Goal: Transaction & Acquisition: Purchase product/service

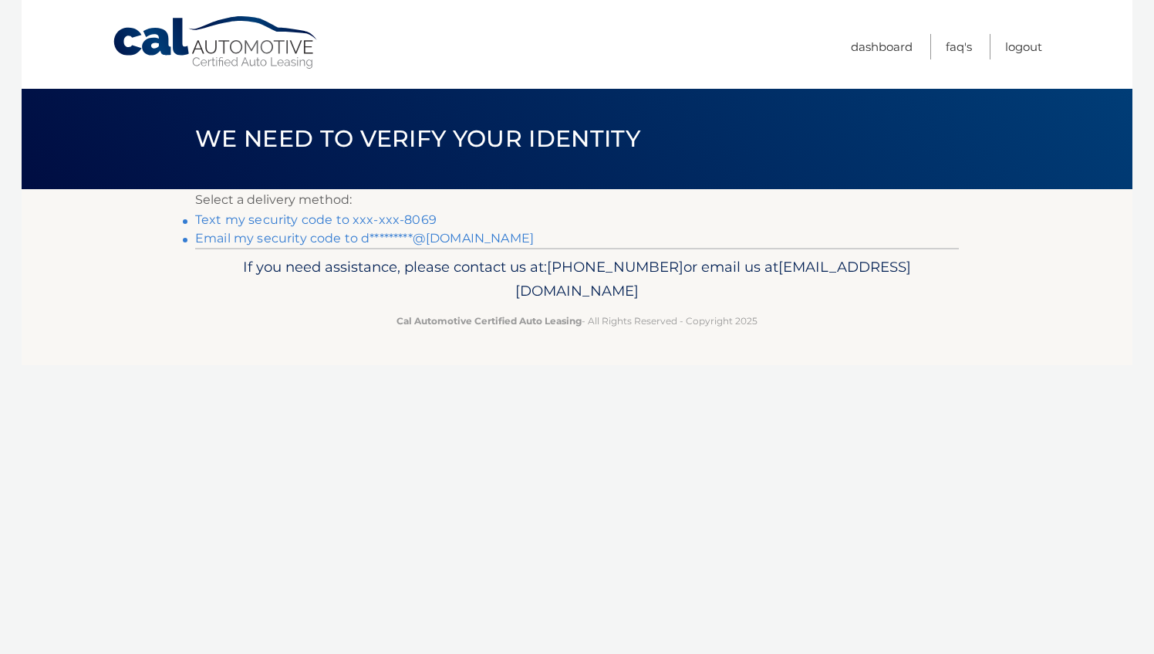
click at [308, 219] on link "Text my security code to xxx-xxx-8069" at bounding box center [316, 219] width 242 height 15
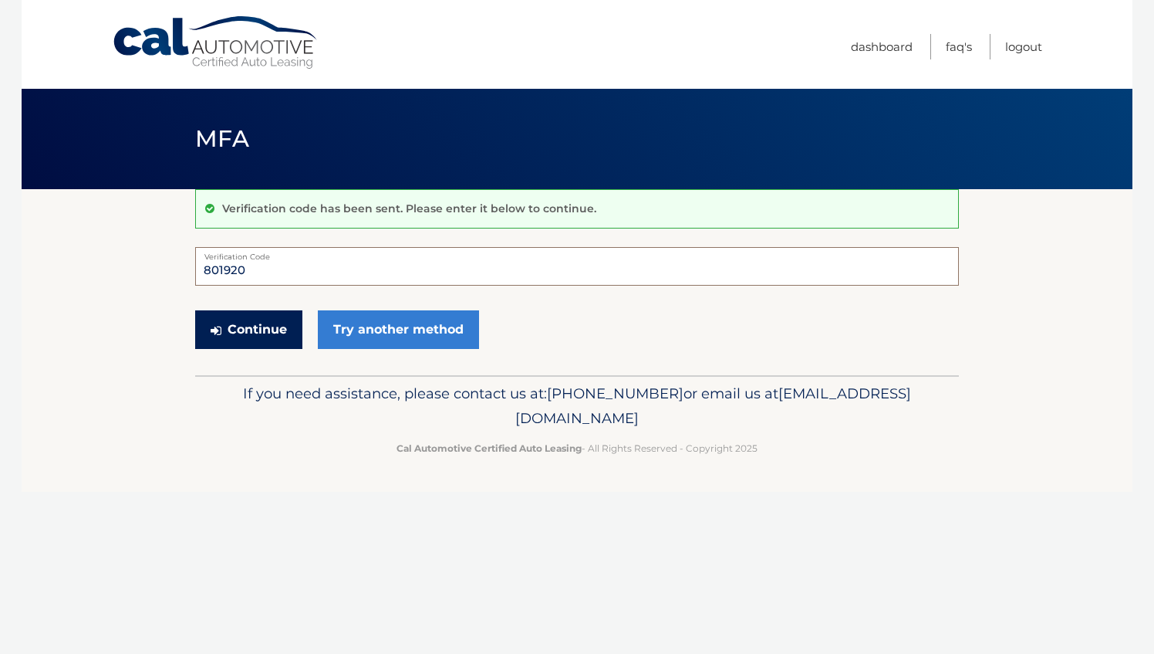
type input "801920"
click at [258, 329] on button "Continue" at bounding box center [248, 329] width 107 height 39
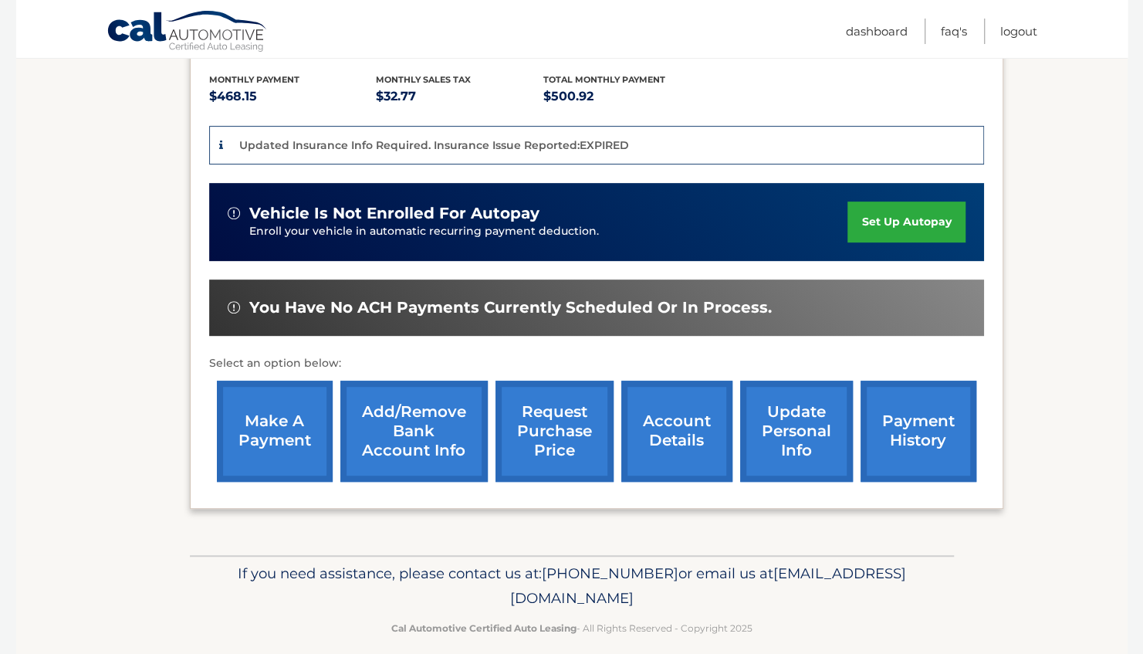
scroll to position [336, 0]
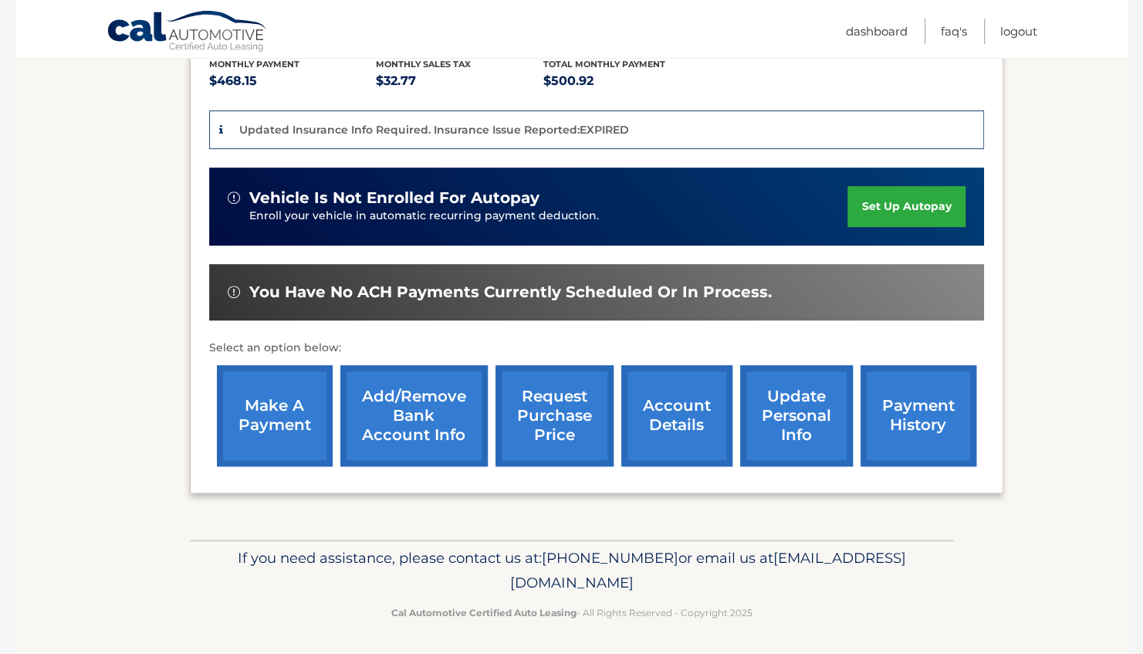
click at [650, 415] on link "account details" at bounding box center [676, 415] width 111 height 101
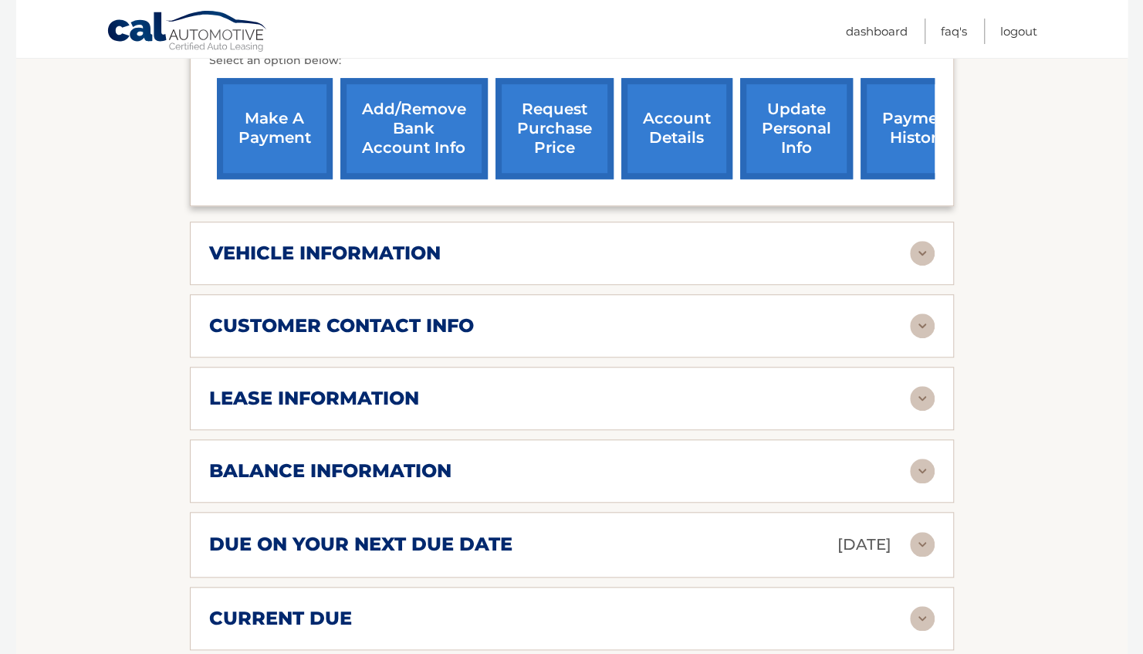
scroll to position [620, 0]
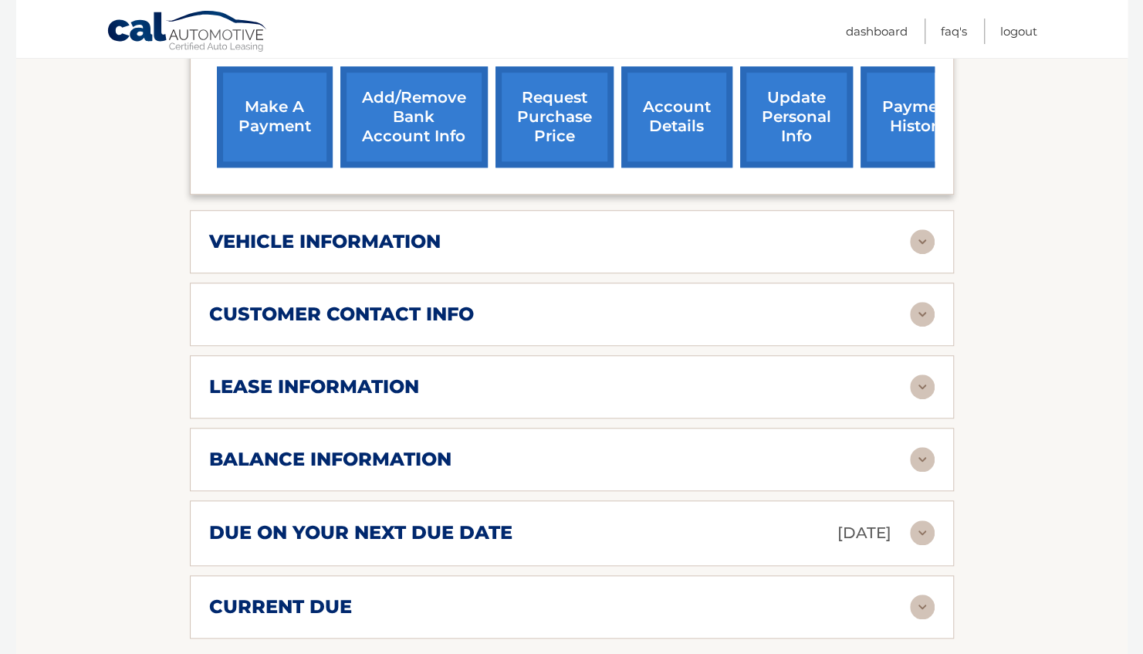
click at [924, 374] on img at bounding box center [922, 386] width 25 height 25
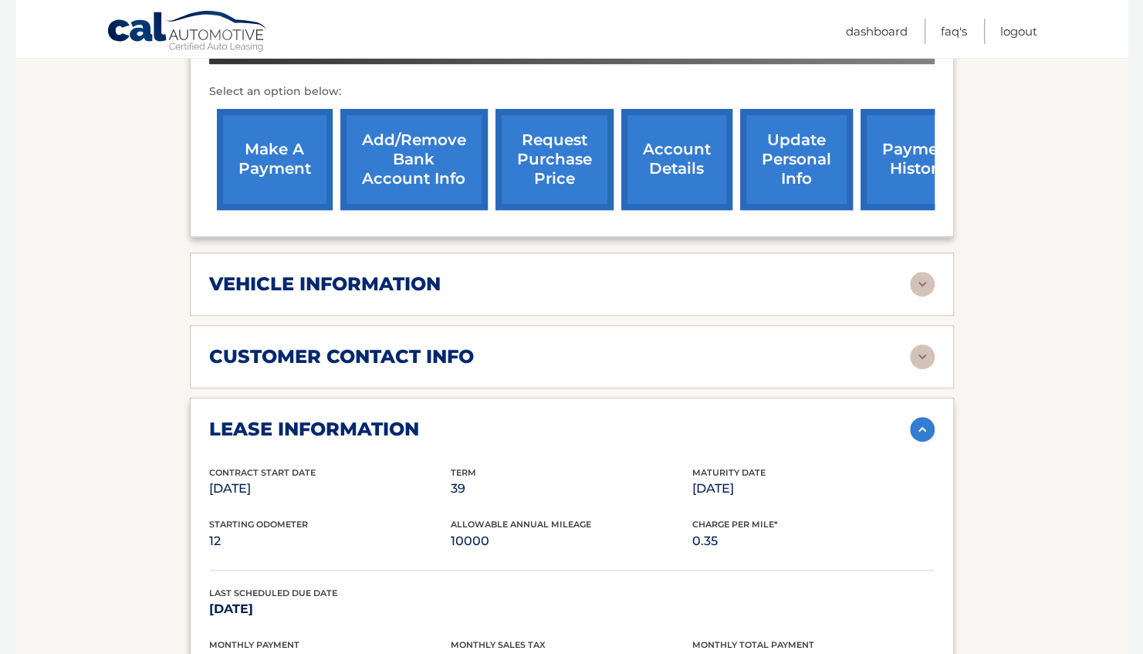
scroll to position [576, 0]
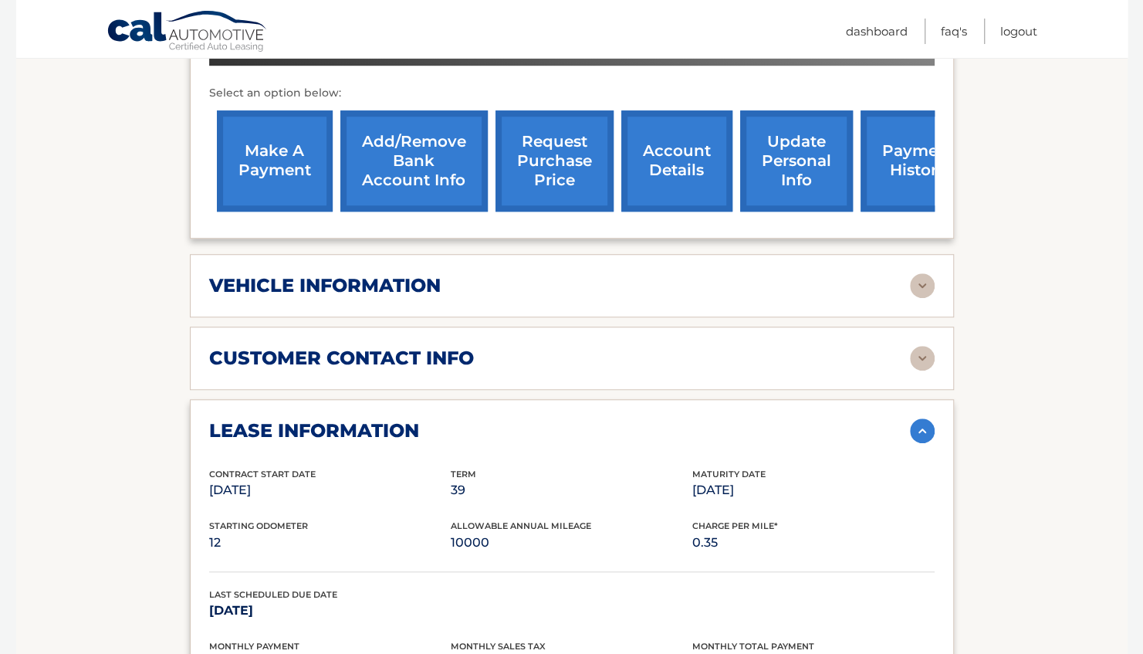
click at [283, 147] on link "make a payment" at bounding box center [275, 160] width 116 height 101
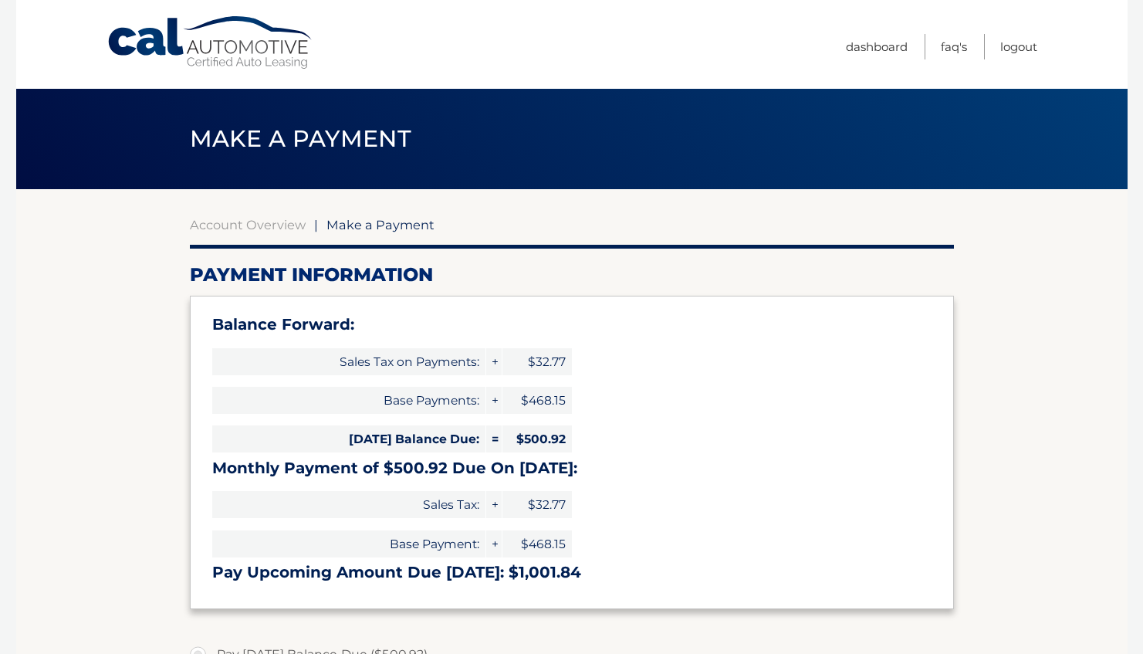
select select "N2NmNWI0NWItNDUwYy00NGE1LThiZGYtMzE2Y2QyZDRjMTg5"
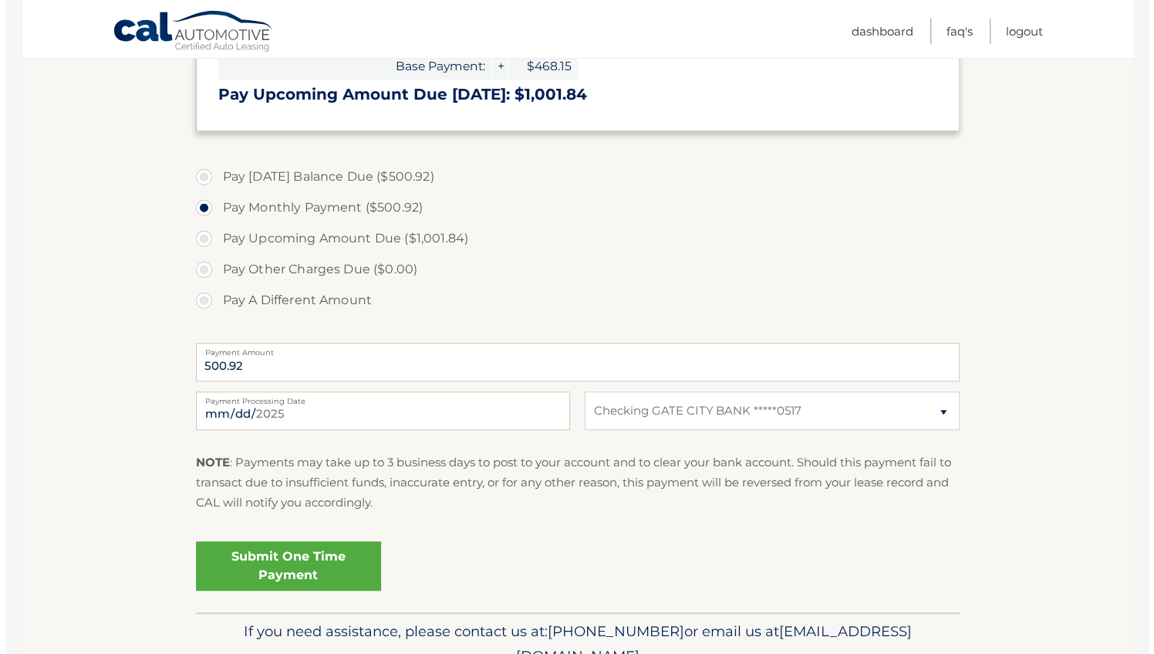
scroll to position [485, 0]
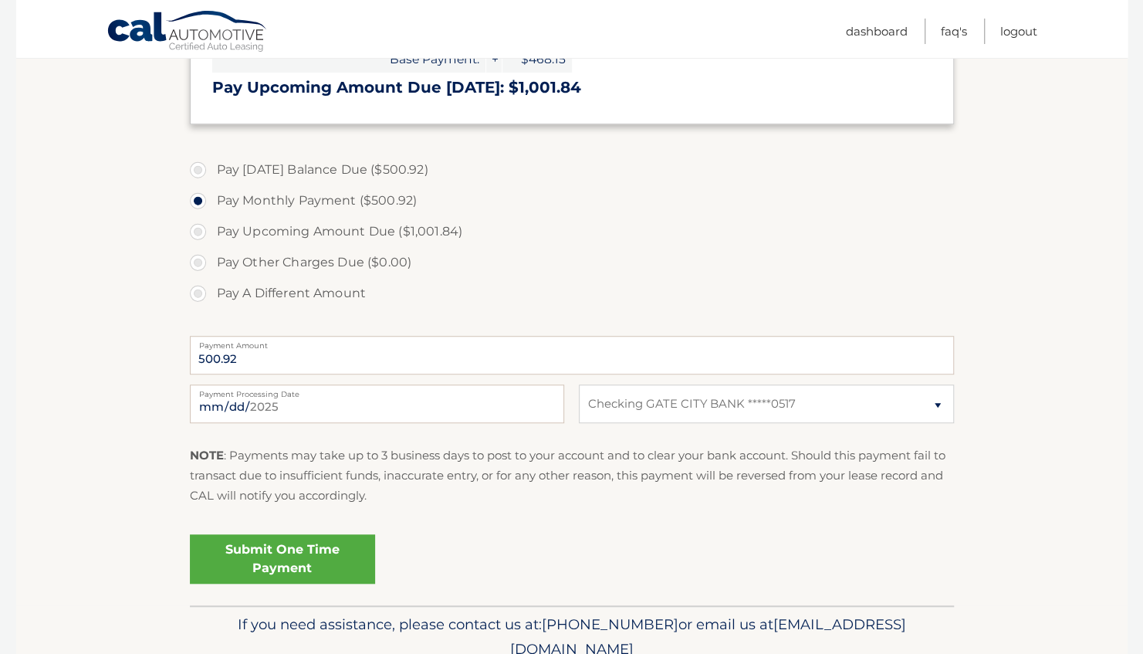
click at [280, 562] on link "Submit One Time Payment" at bounding box center [282, 558] width 185 height 49
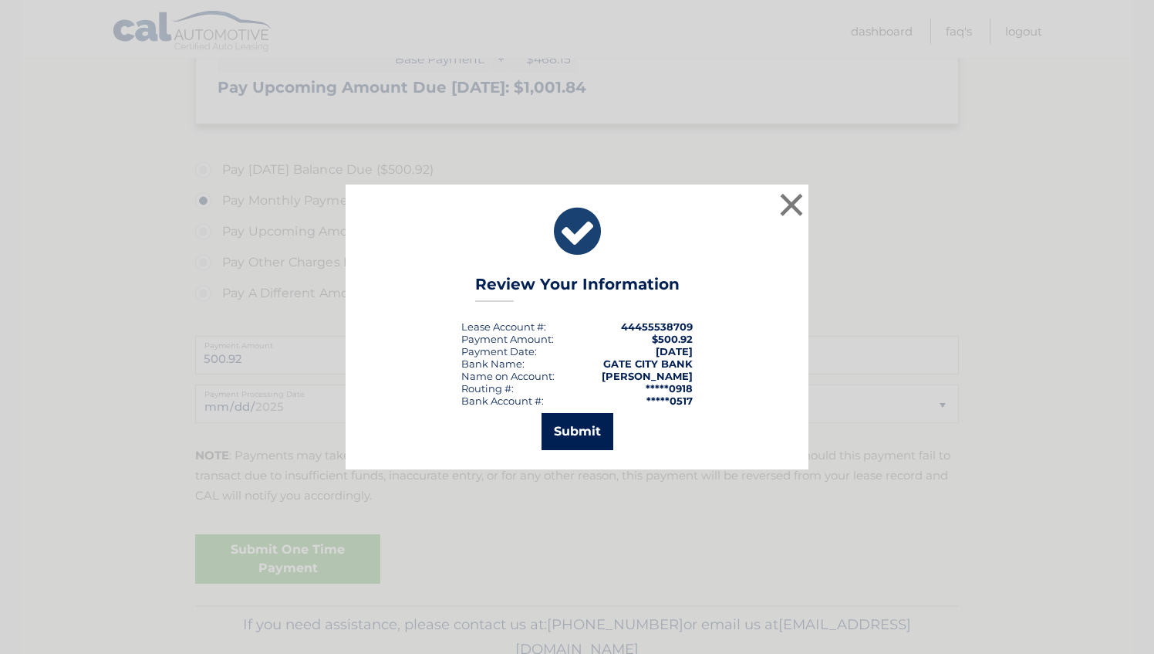
click at [576, 423] on button "Submit" at bounding box center [578, 431] width 72 height 37
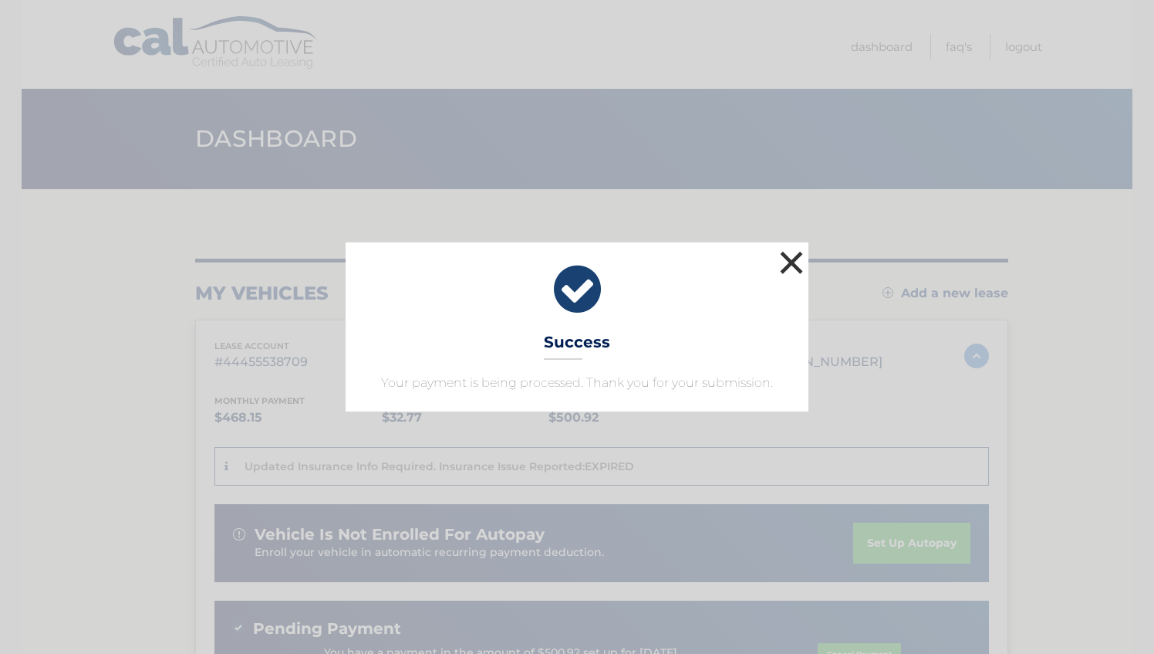
click at [787, 267] on button "×" at bounding box center [791, 262] width 31 height 31
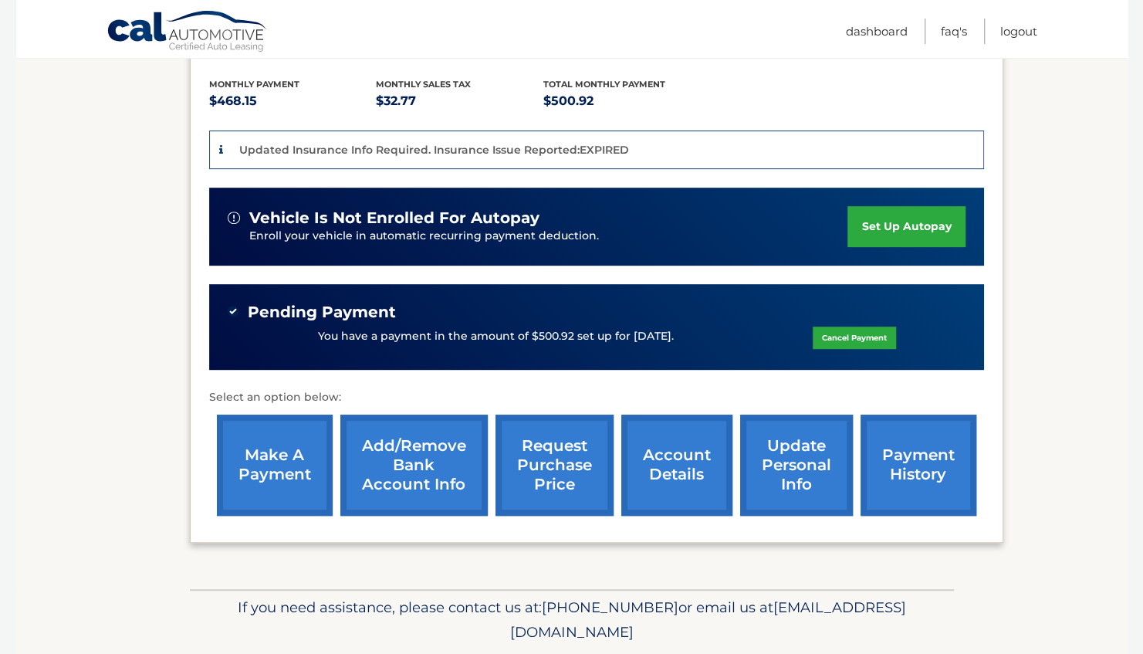
scroll to position [366, 0]
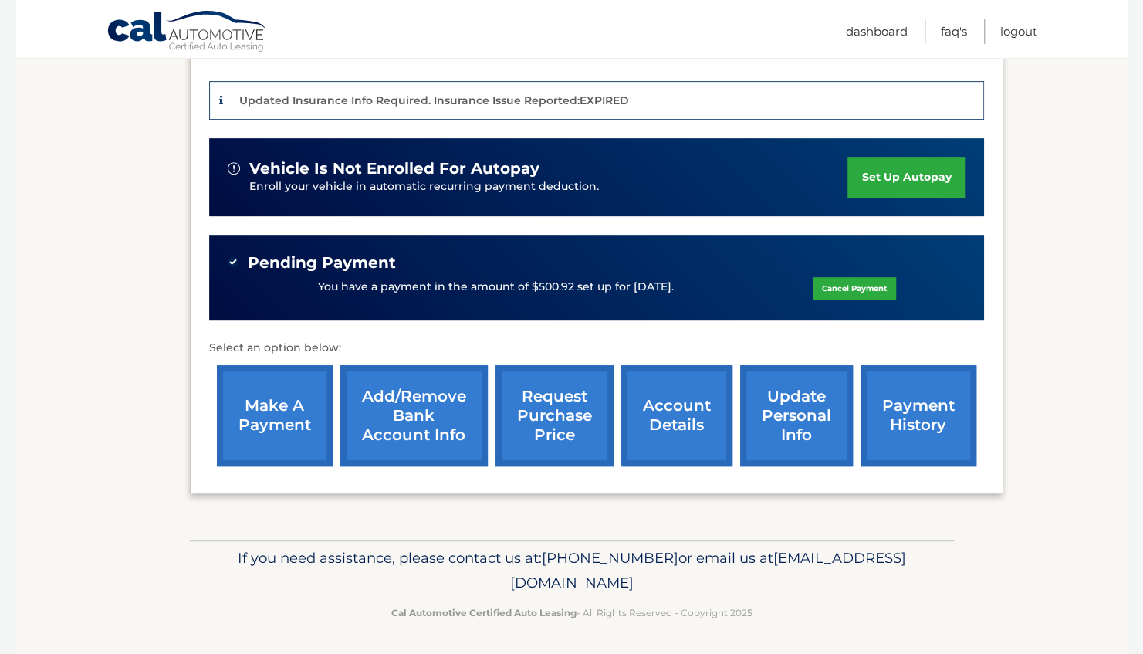
click at [680, 409] on link "account details" at bounding box center [676, 415] width 111 height 101
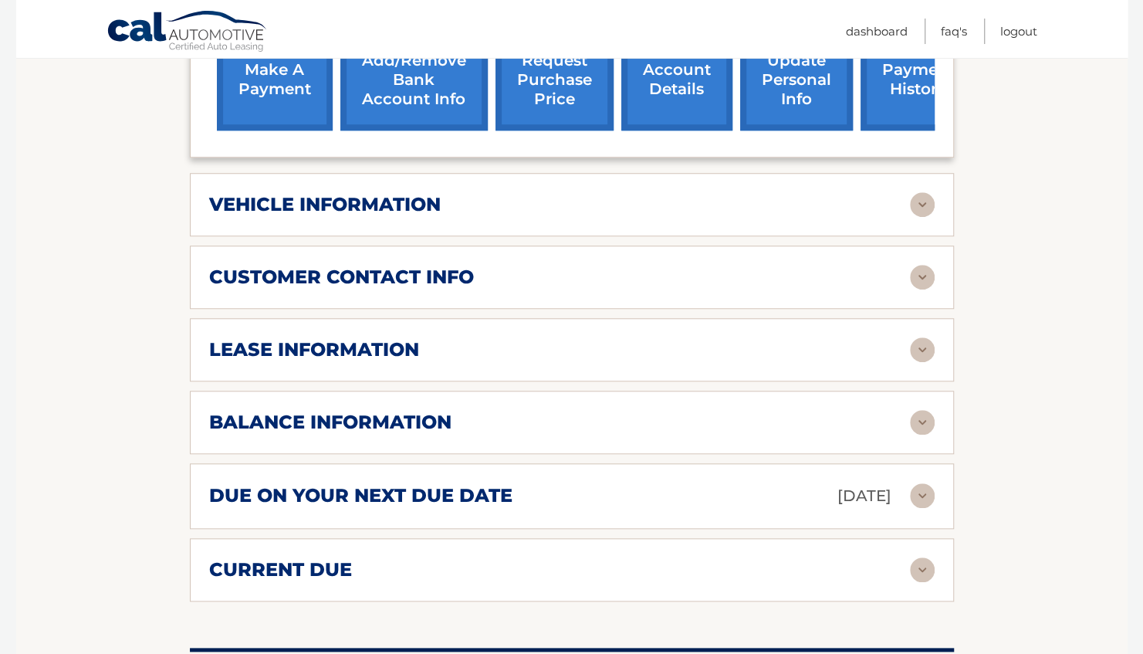
scroll to position [688, 0]
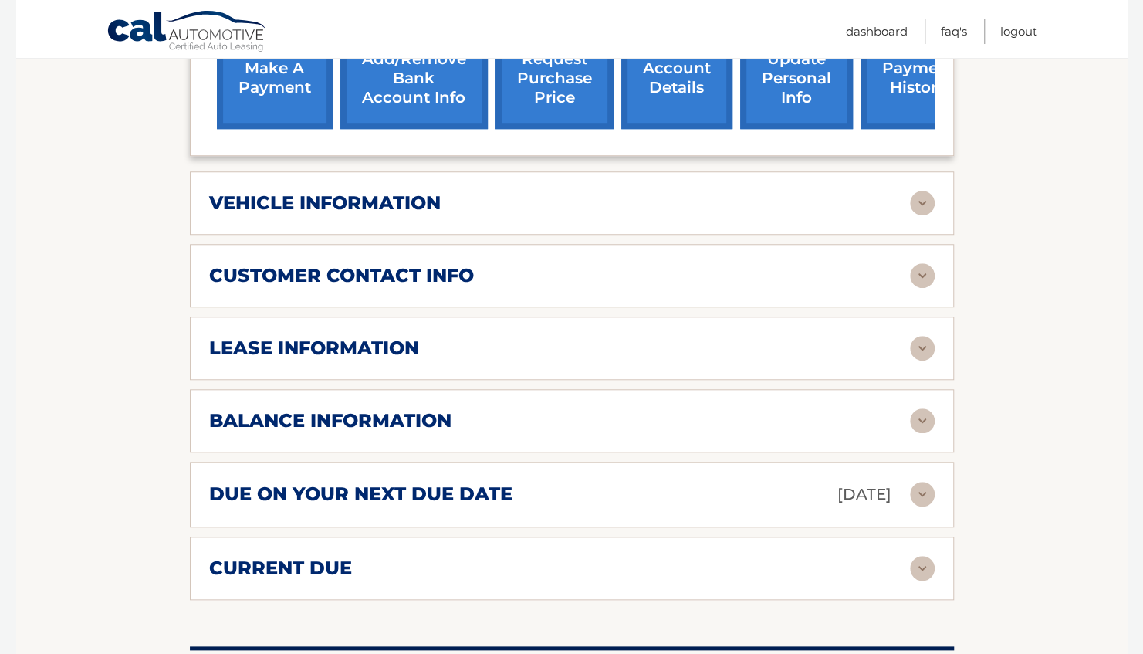
click at [925, 408] on img at bounding box center [922, 420] width 25 height 25
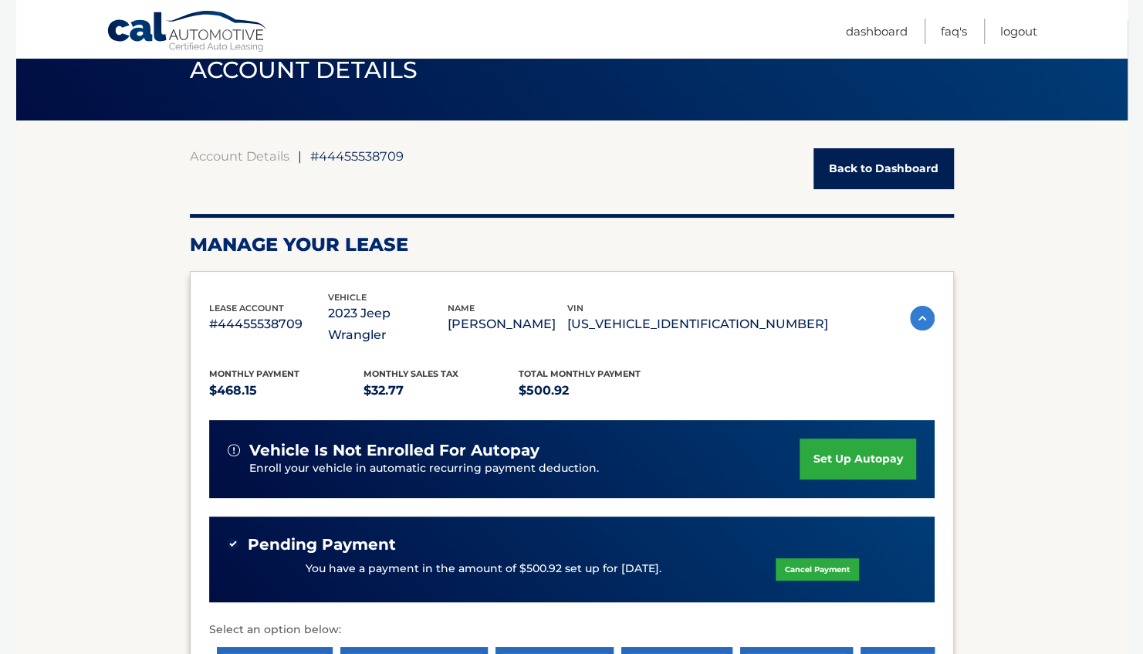
scroll to position [0, 0]
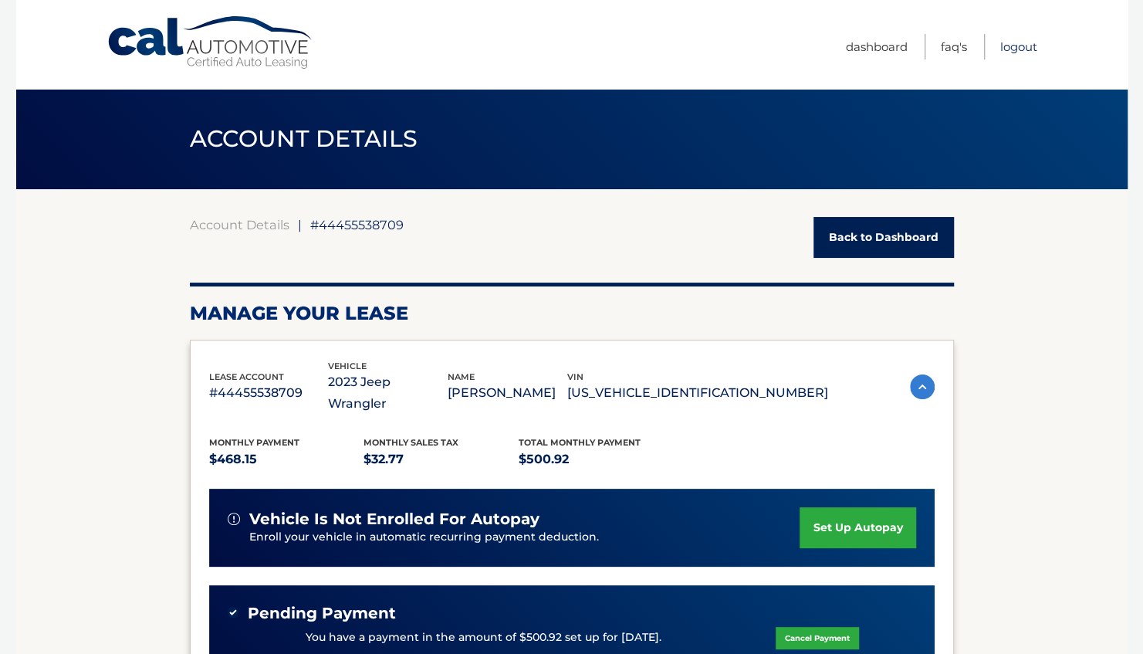
click at [1014, 49] on link "Logout" at bounding box center [1018, 46] width 37 height 25
